Goal: Information Seeking & Learning: Check status

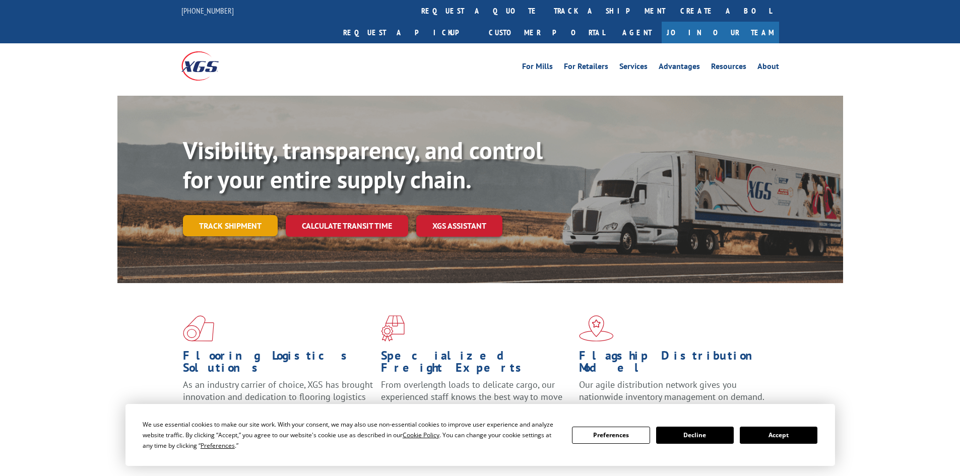
click at [214, 215] on link "Track shipment" at bounding box center [230, 225] width 95 height 21
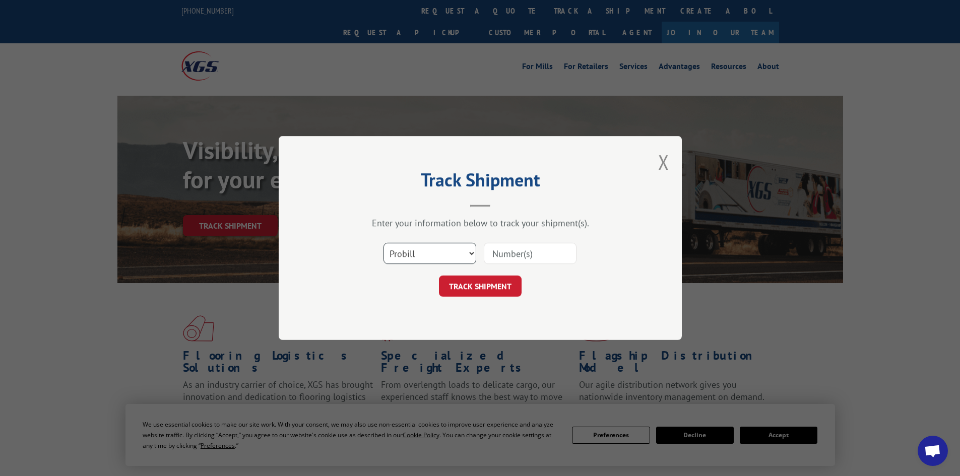
click at [451, 249] on select "Select category... Probill BOL PO" at bounding box center [429, 253] width 93 height 21
select select "bol"
click at [383, 243] on select "Select category... Probill BOL PO" at bounding box center [429, 253] width 93 height 21
click at [512, 249] on input at bounding box center [530, 253] width 93 height 21
click at [523, 253] on input at bounding box center [530, 253] width 93 height 21
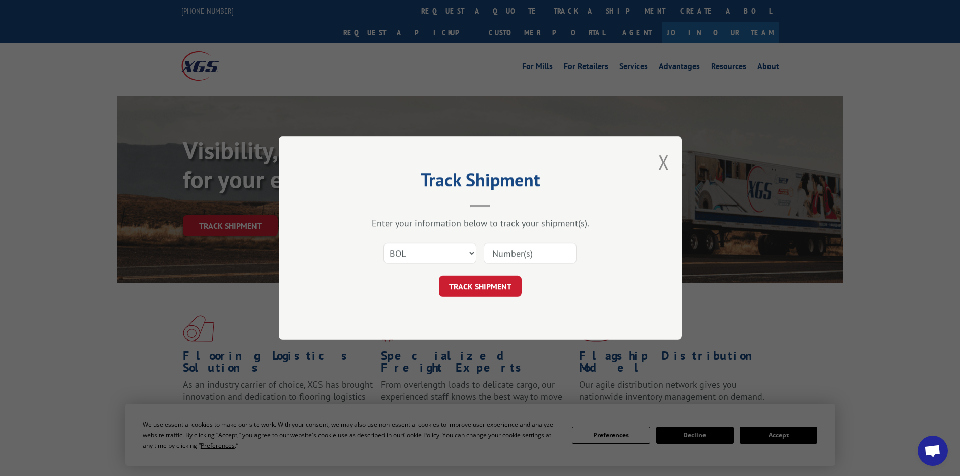
paste input "2860633"
type input "2860633"
click at [496, 282] on button "TRACK SHIPMENT" at bounding box center [480, 286] width 83 height 21
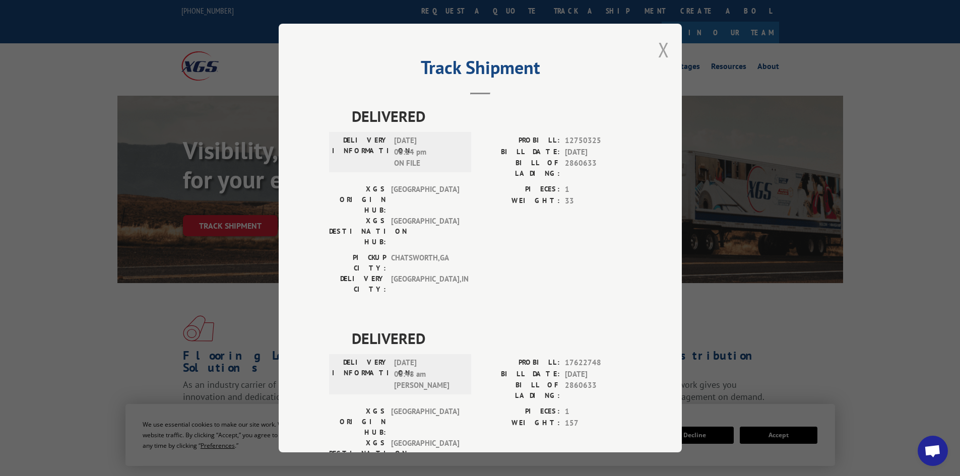
click at [658, 47] on button "Close modal" at bounding box center [663, 49] width 11 height 27
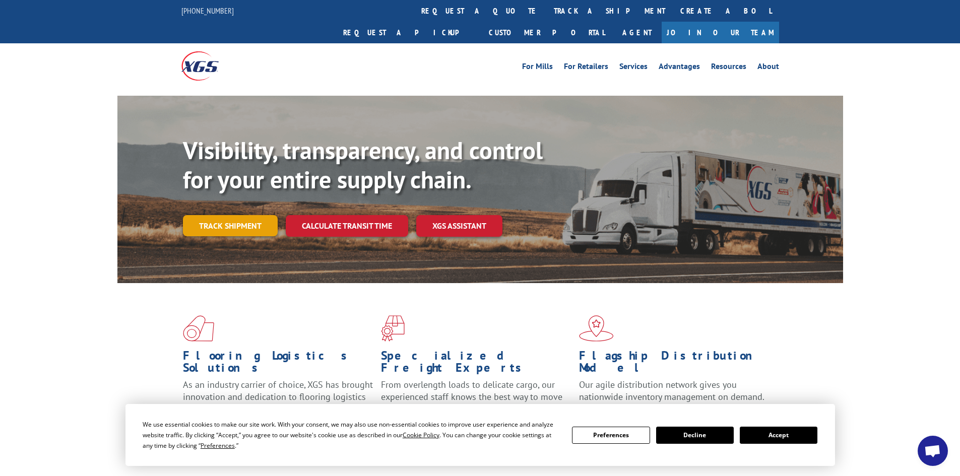
click at [230, 215] on link "Track shipment" at bounding box center [230, 225] width 95 height 21
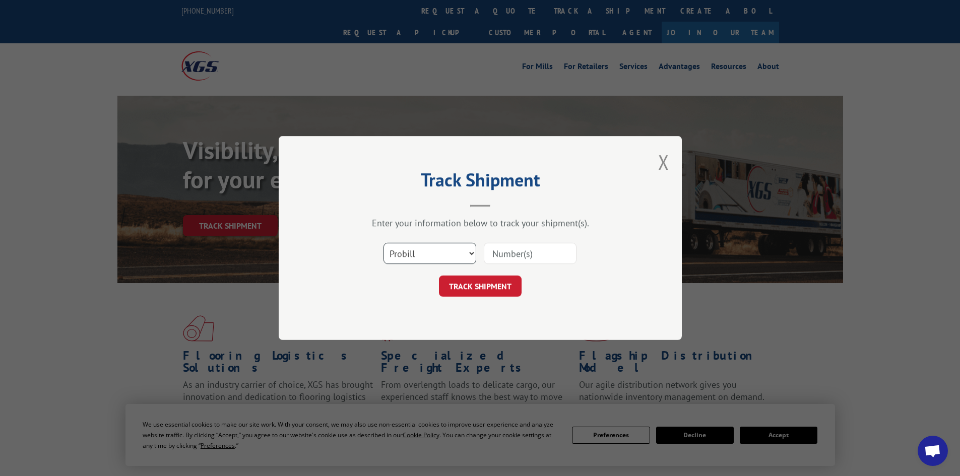
click at [409, 248] on select "Select category... Probill BOL PO" at bounding box center [429, 253] width 93 height 21
select select "bol"
click at [383, 243] on select "Select category... Probill BOL PO" at bounding box center [429, 253] width 93 height 21
click at [512, 252] on input at bounding box center [530, 253] width 93 height 21
paste input "2871888"
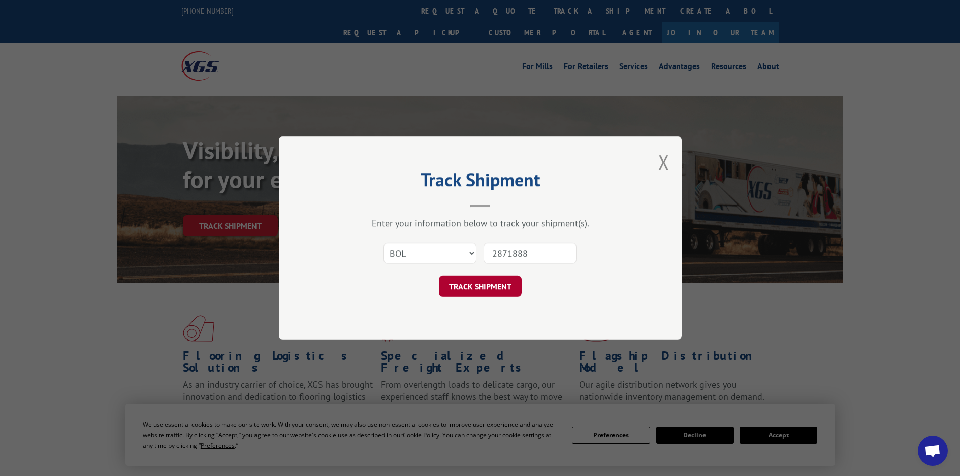
type input "2871888"
click at [473, 290] on button "TRACK SHIPMENT" at bounding box center [480, 286] width 83 height 21
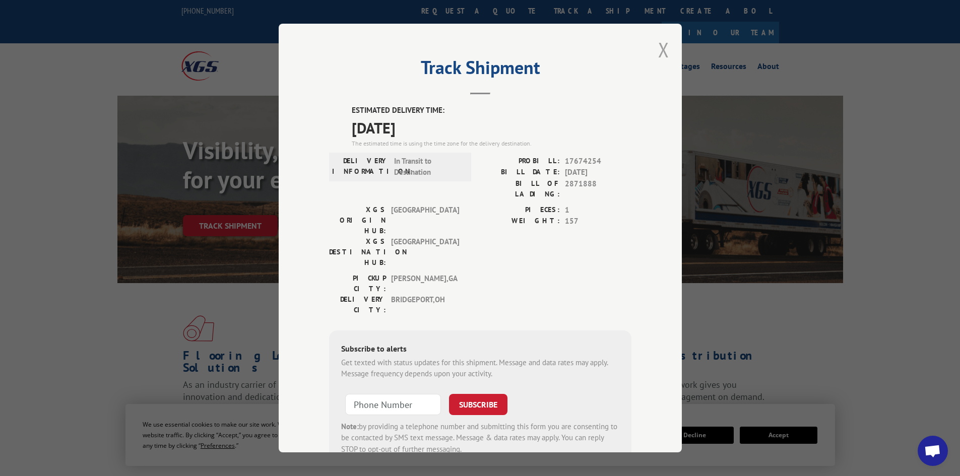
click at [659, 47] on button "Close modal" at bounding box center [663, 49] width 11 height 27
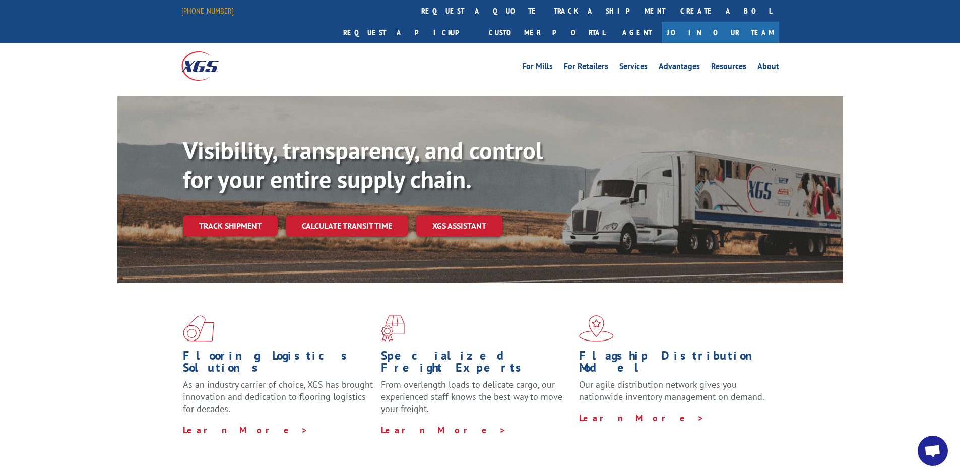
click at [202, 10] on link "[PHONE_NUMBER]" at bounding box center [207, 11] width 52 height 10
